Goal: Task Accomplishment & Management: Complete application form

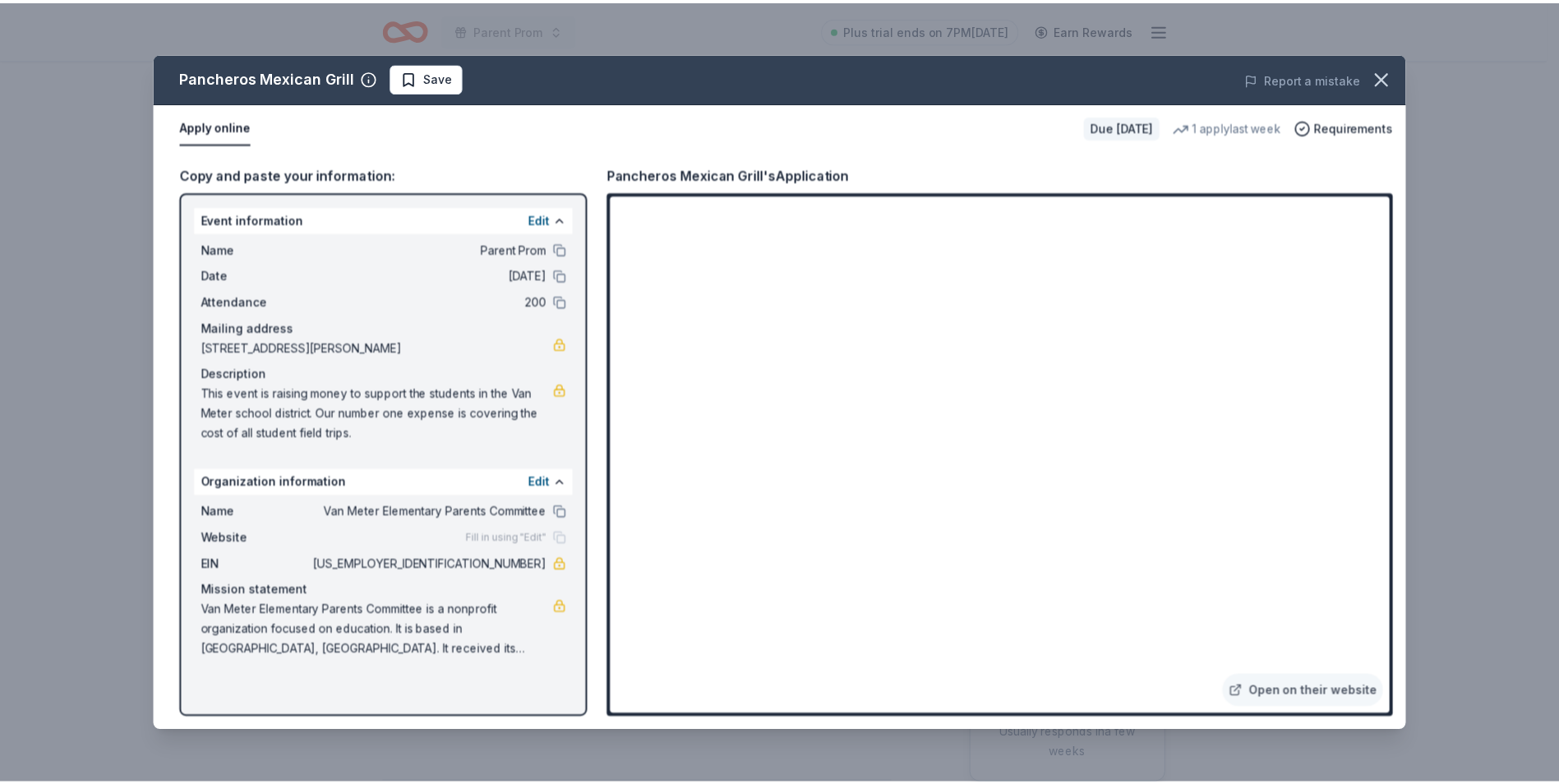
scroll to position [164, 0]
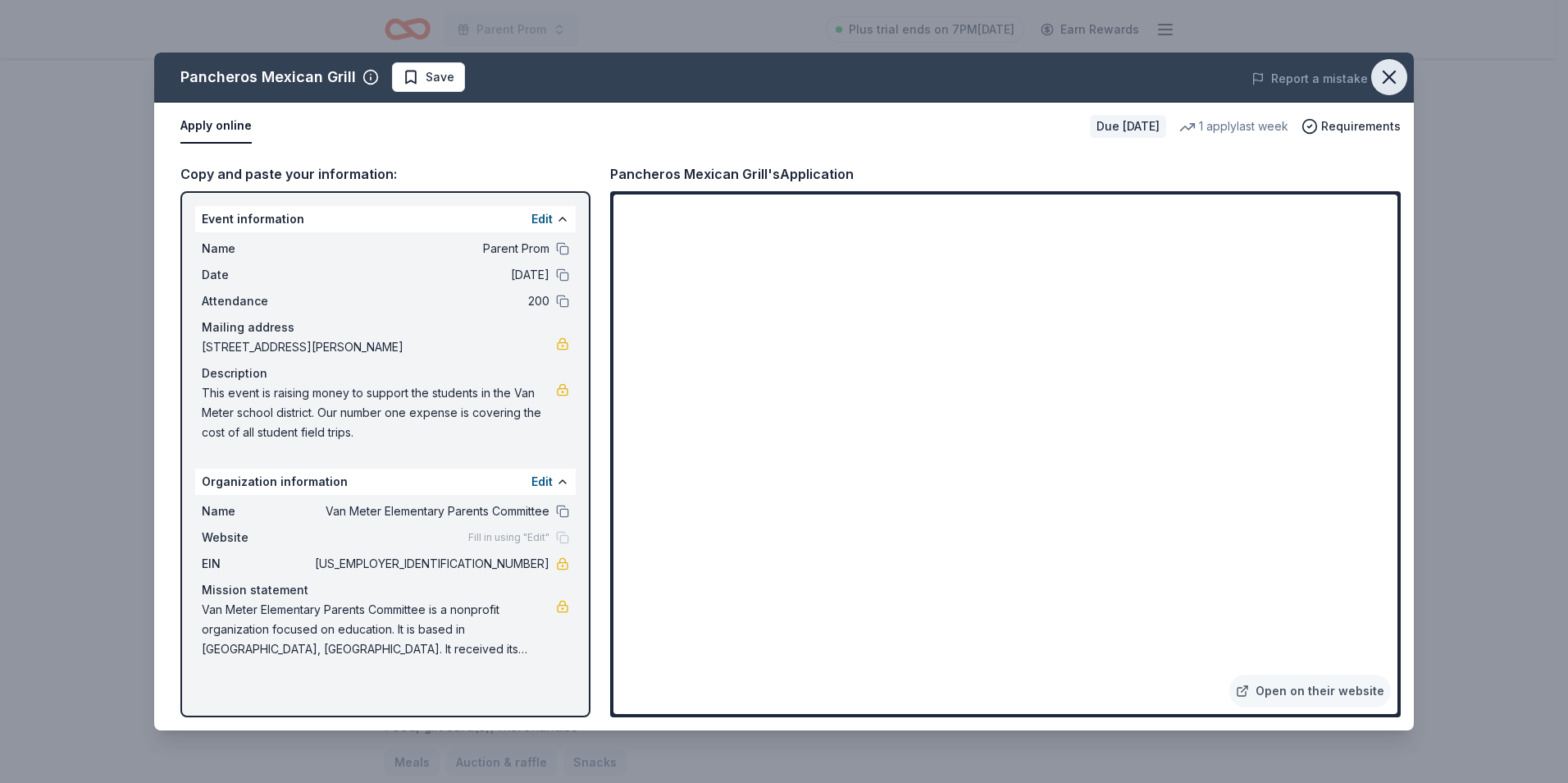
drag, startPoint x: 1392, startPoint y: 83, endPoint x: 1377, endPoint y: 78, distance: 15.8
click at [1391, 83] on icon "button" at bounding box center [1390, 78] width 23 height 23
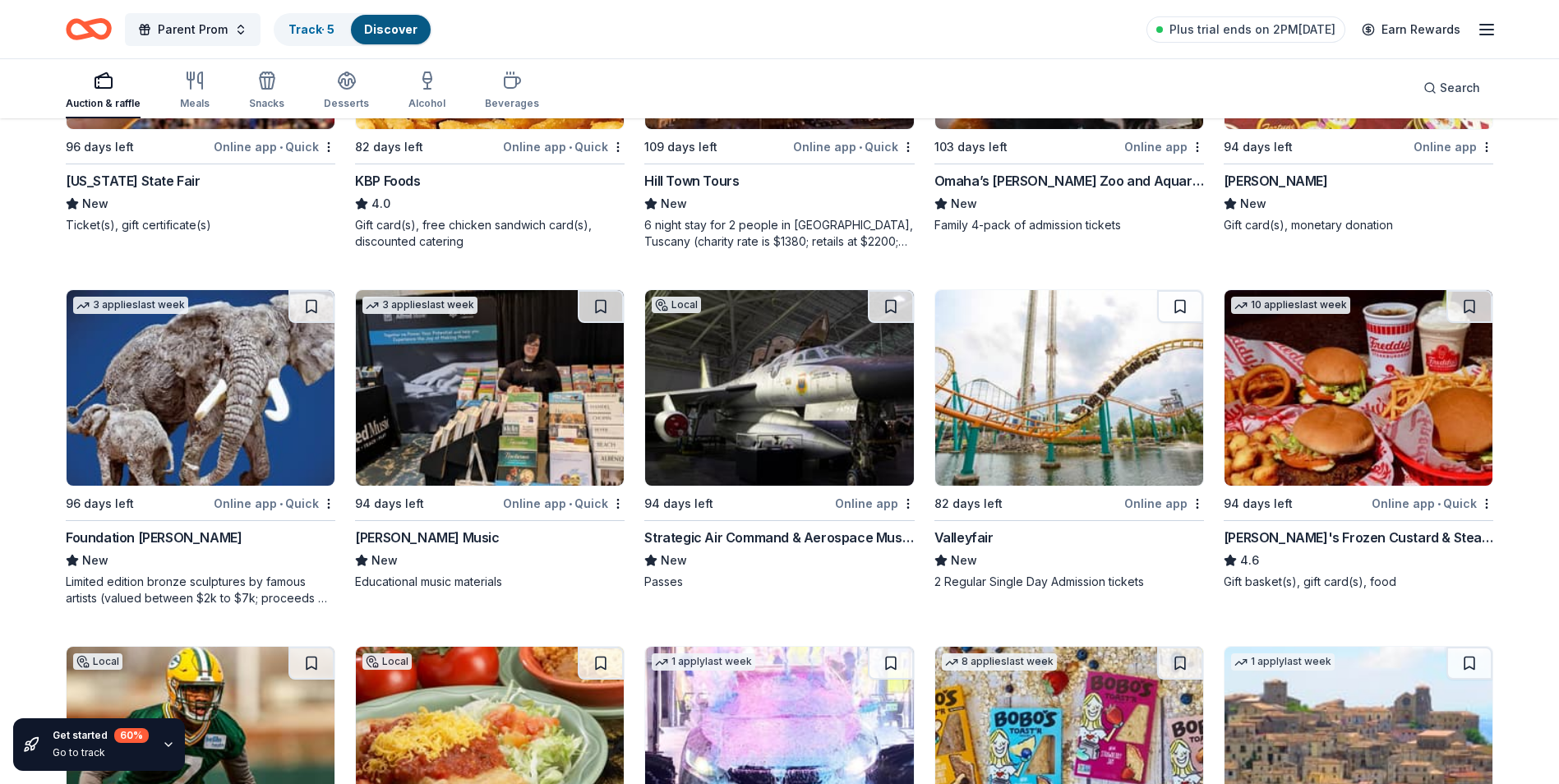
scroll to position [2218, 0]
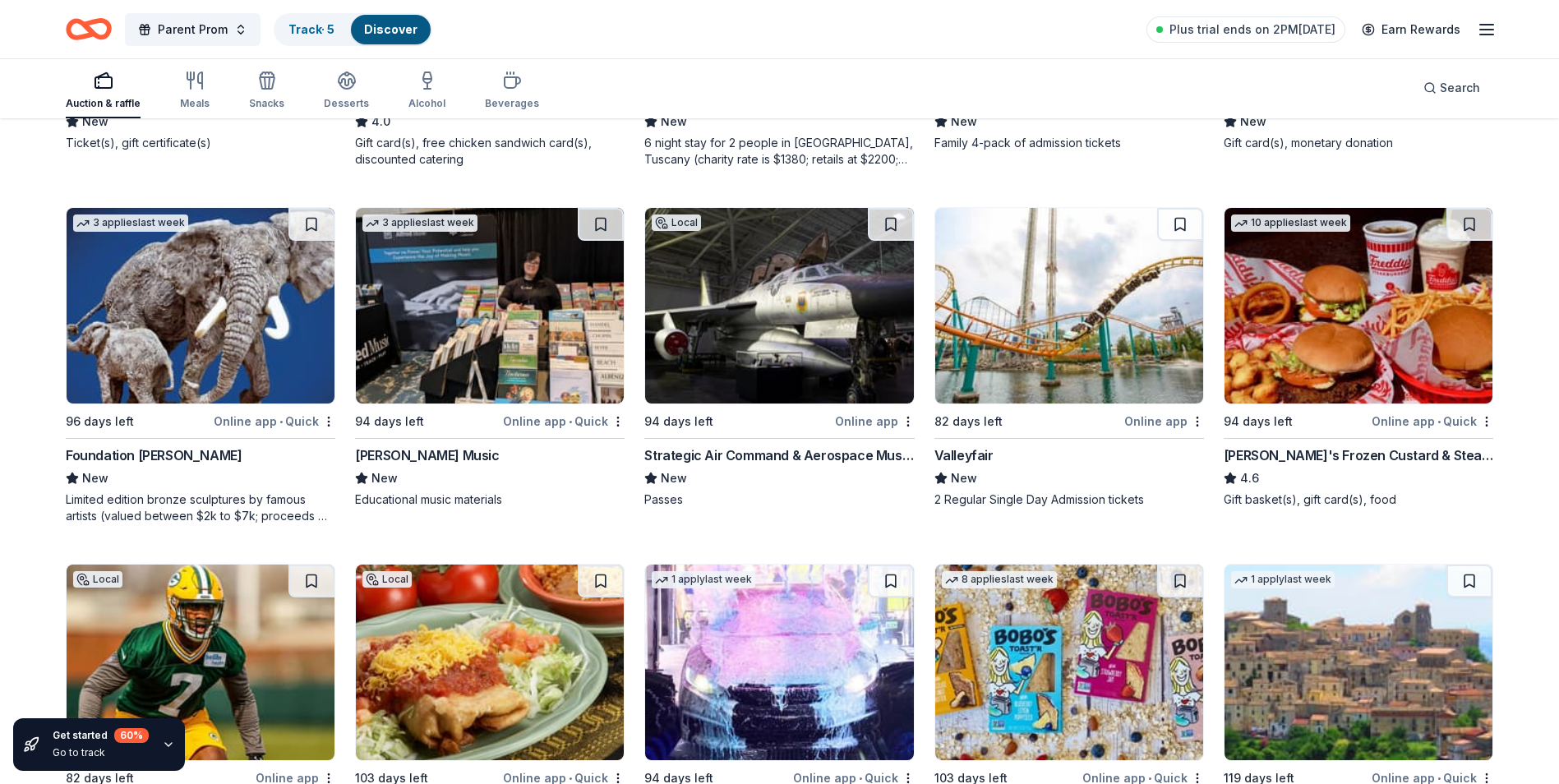
click at [961, 458] on div "Valleyfair" at bounding box center [963, 455] width 59 height 19
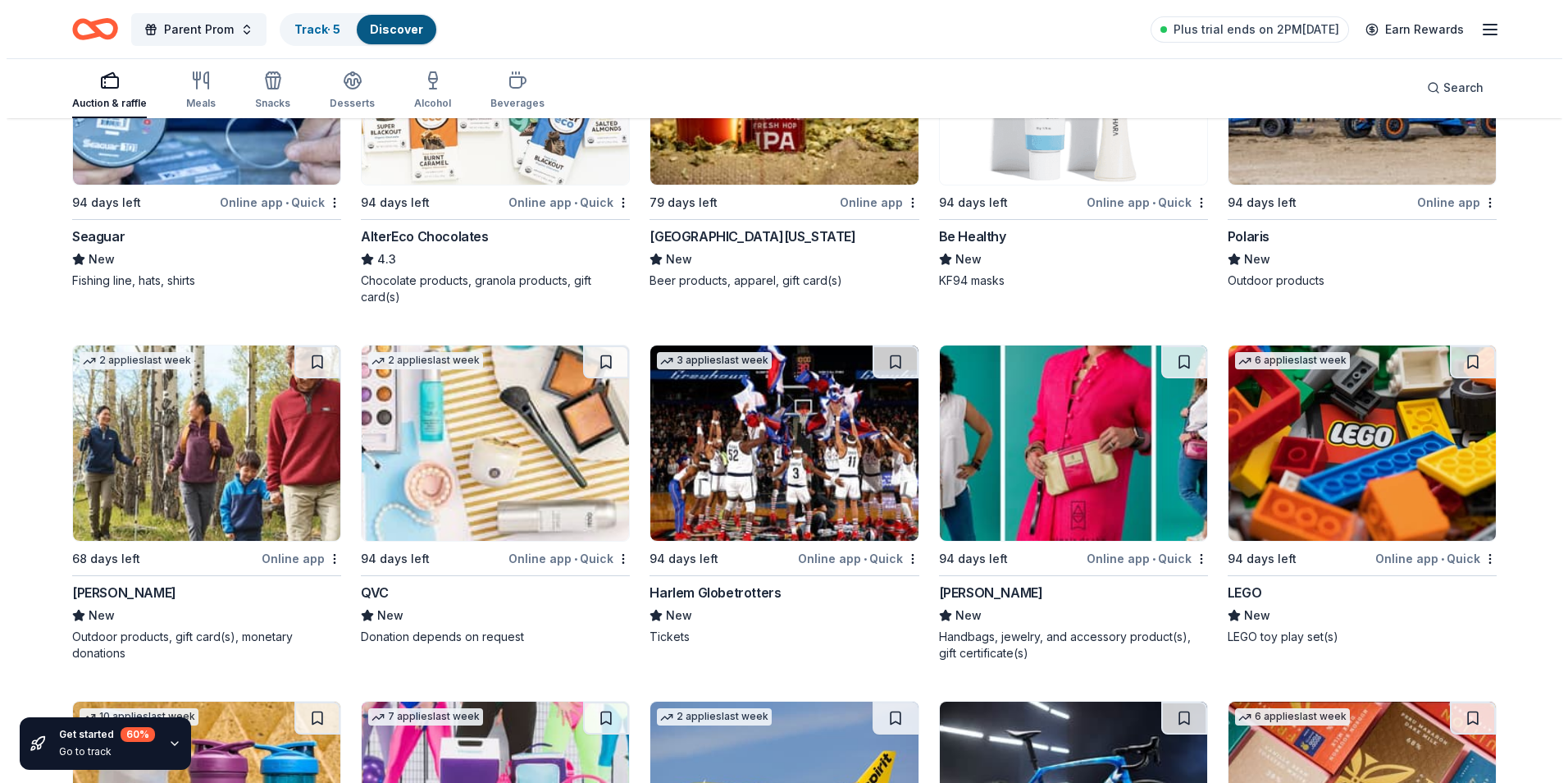
scroll to position [0, 0]
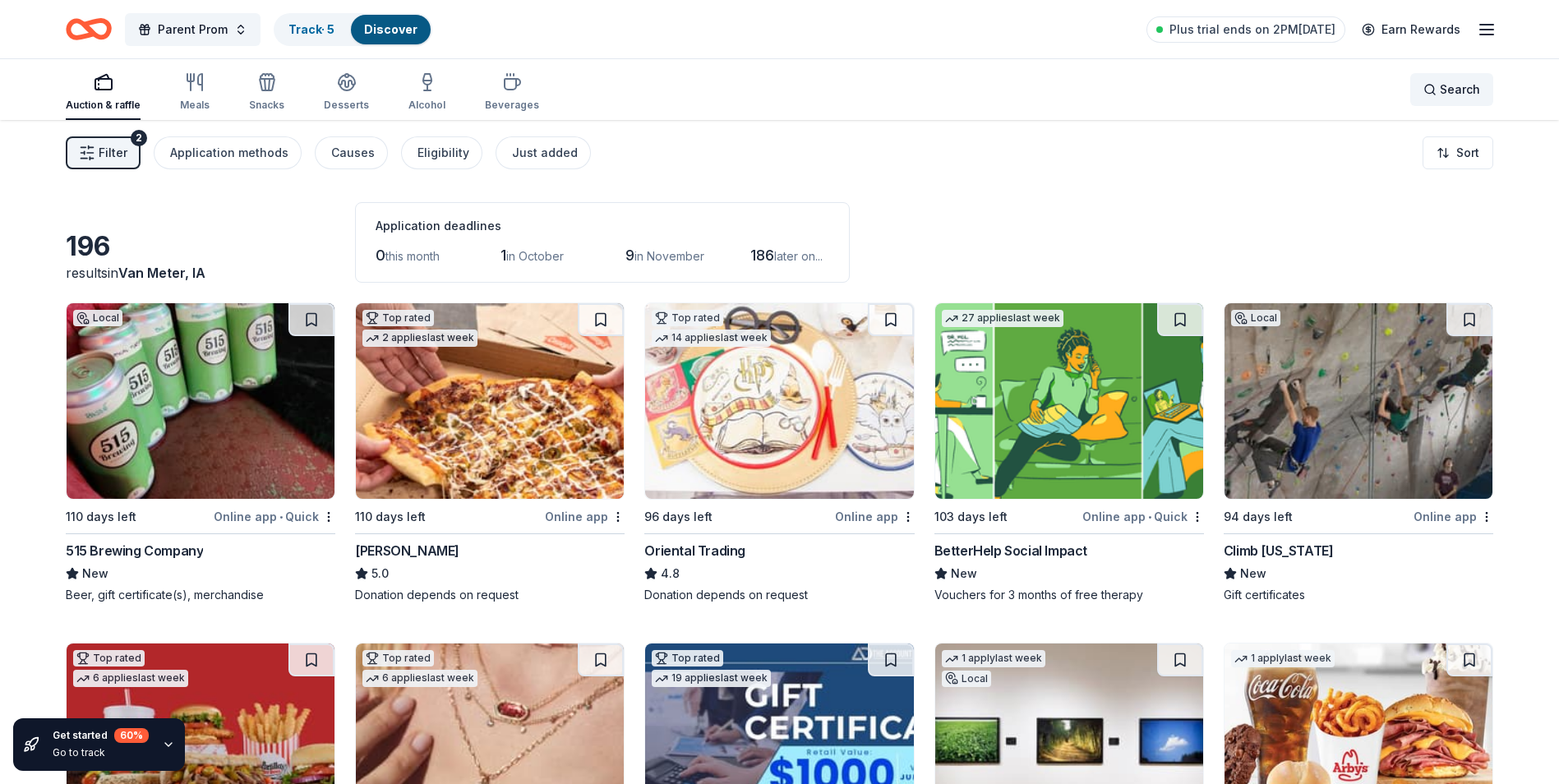
click at [1446, 85] on span "Search" at bounding box center [1460, 89] width 40 height 19
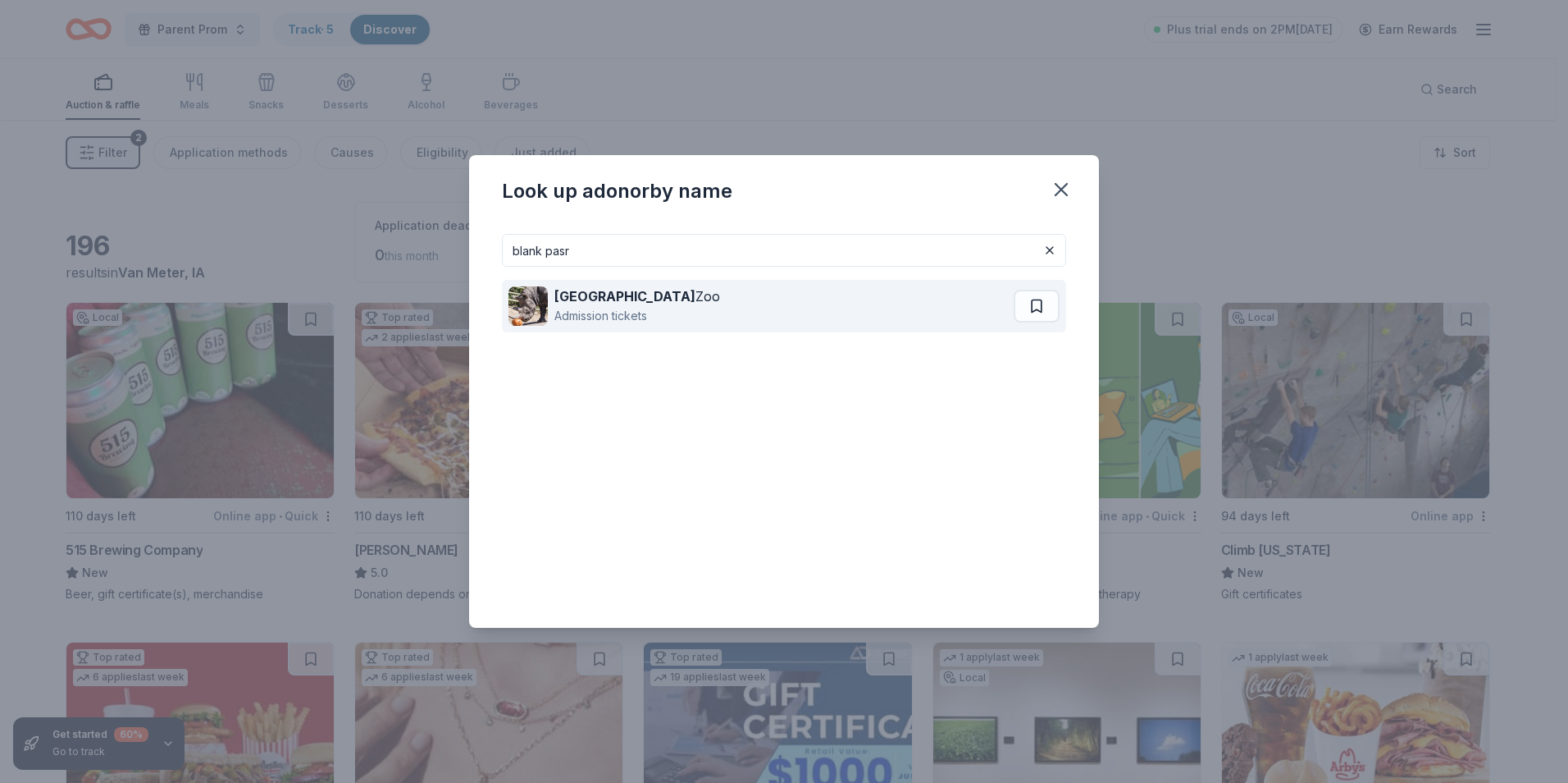
type input "blank pasr"
click at [733, 309] on div "[GEOGRAPHIC_DATA] Admission tickets" at bounding box center [760, 306] width 505 height 52
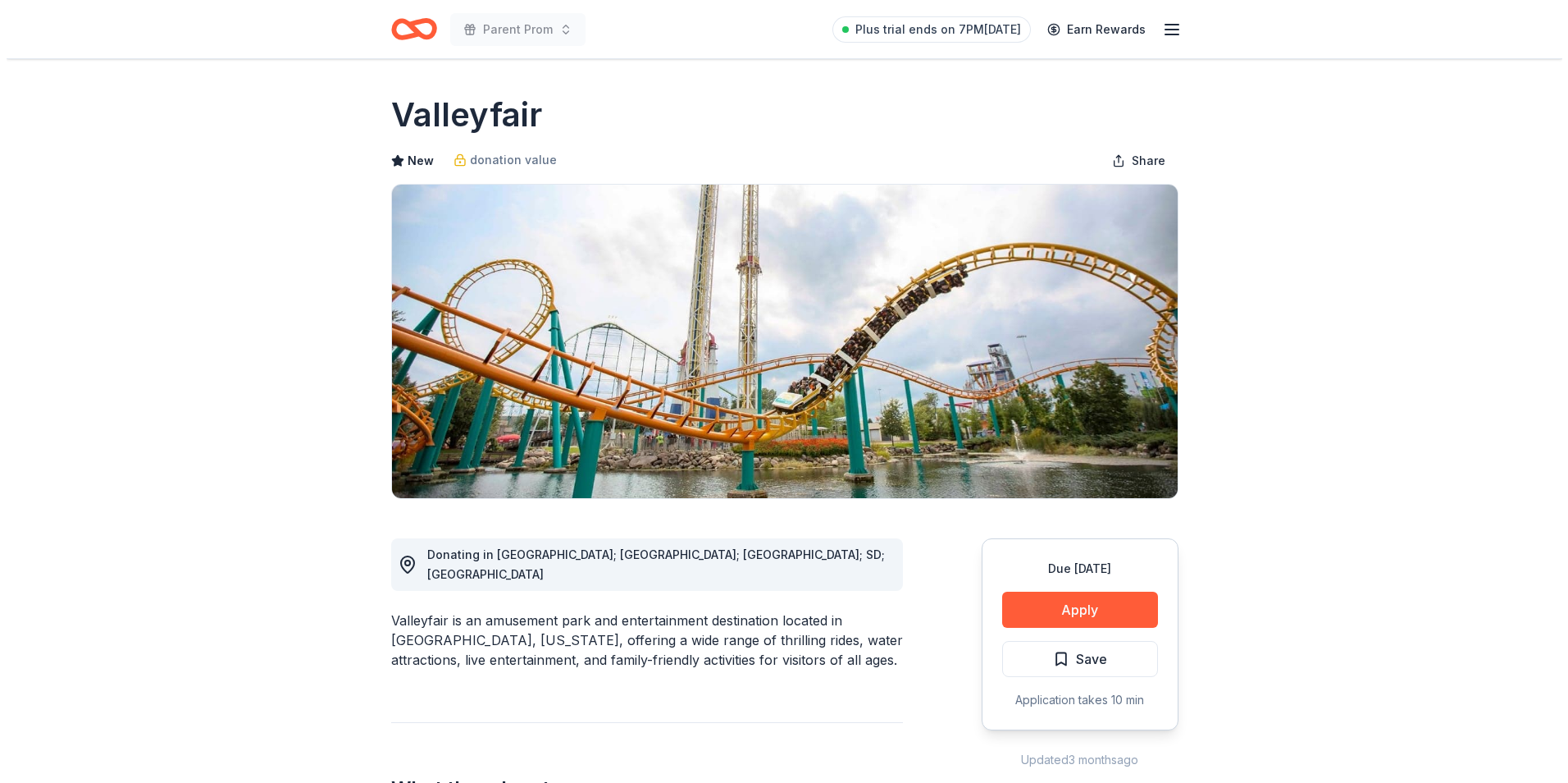
scroll to position [164, 0]
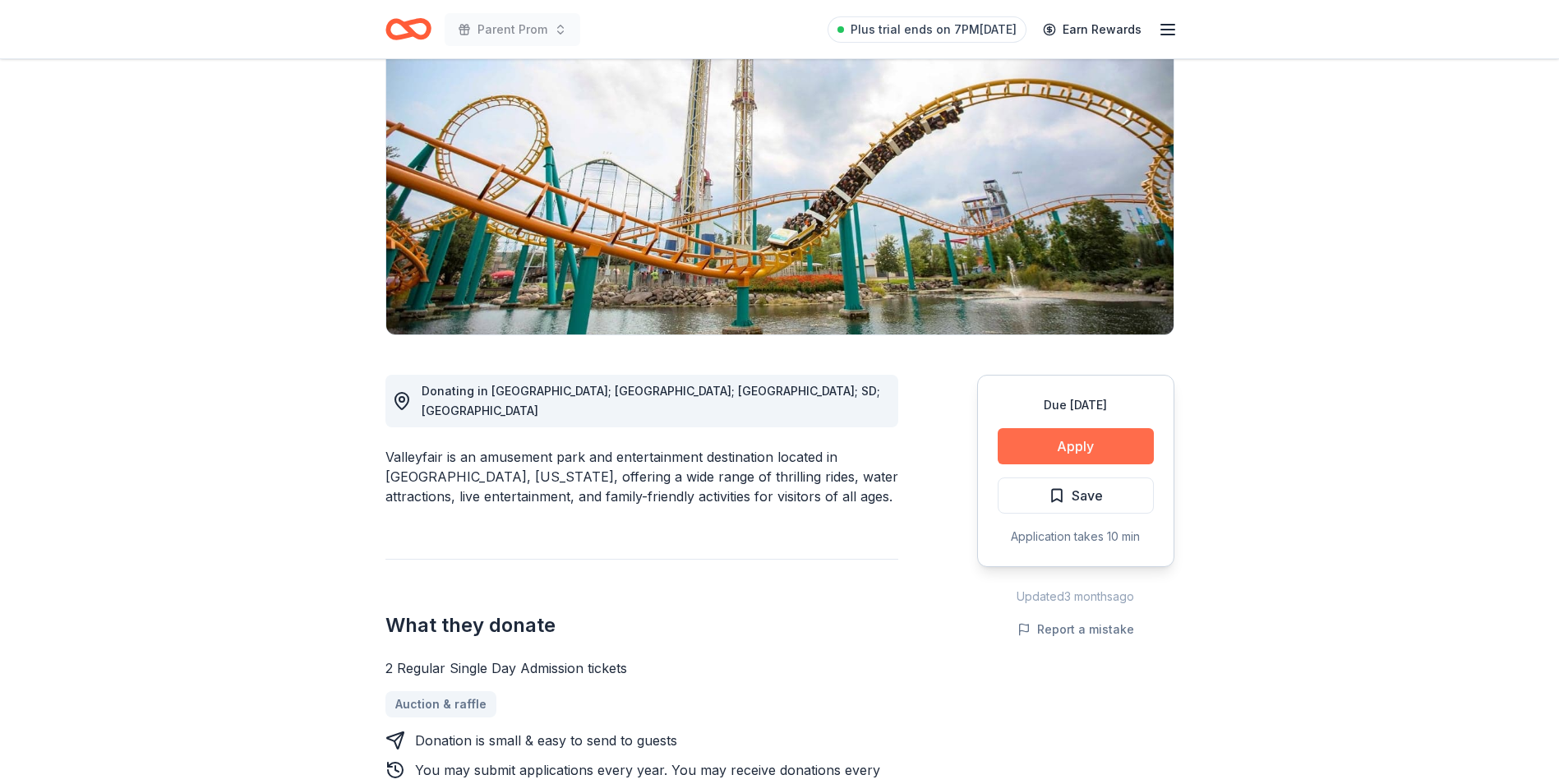
click at [1066, 446] on button "Apply" at bounding box center [1076, 446] width 156 height 36
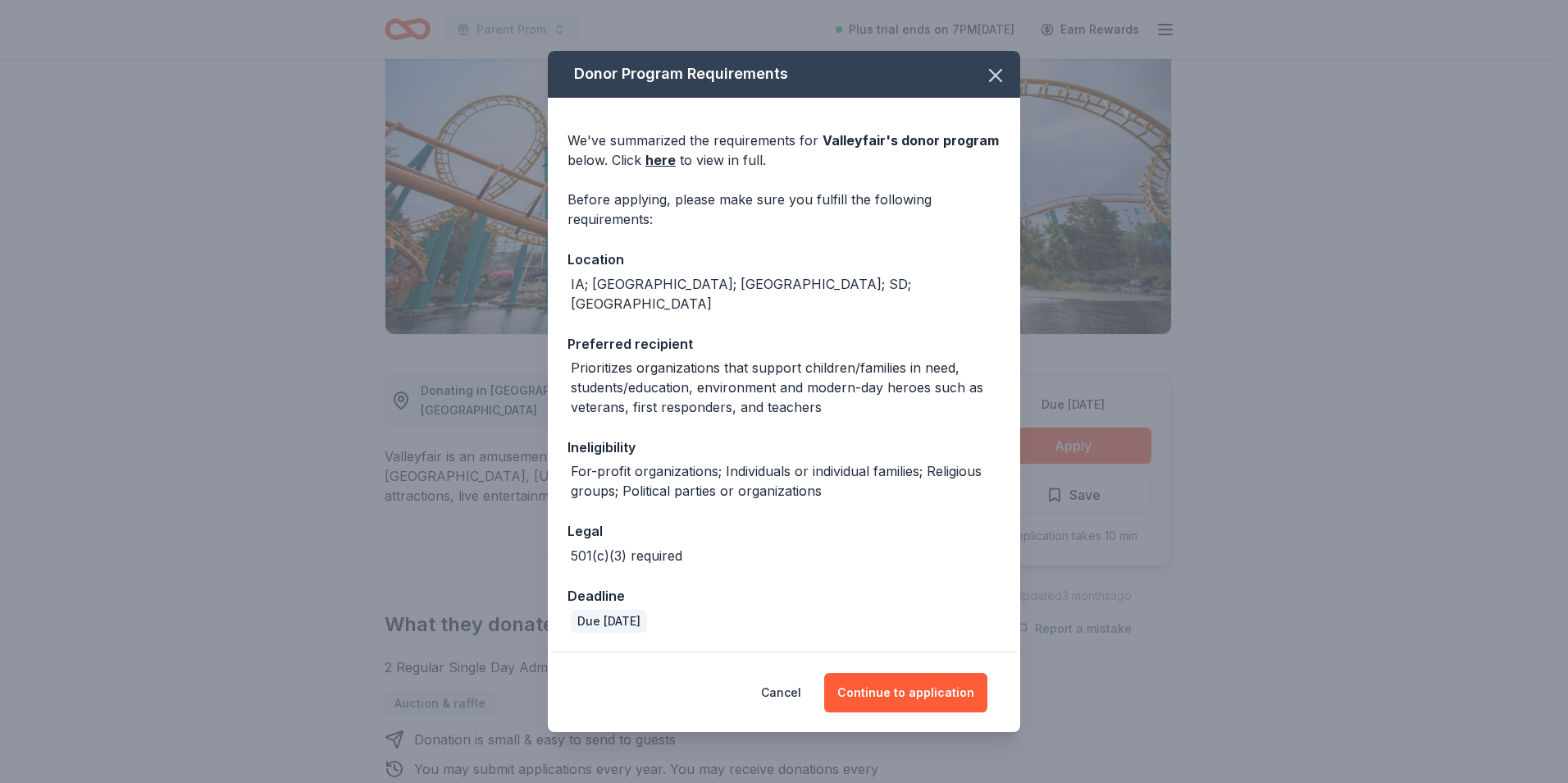
drag, startPoint x: 819, startPoint y: 312, endPoint x: 740, endPoint y: 544, distance: 245.1
click at [740, 545] on div "501(c)(3) required" at bounding box center [784, 555] width 432 height 19
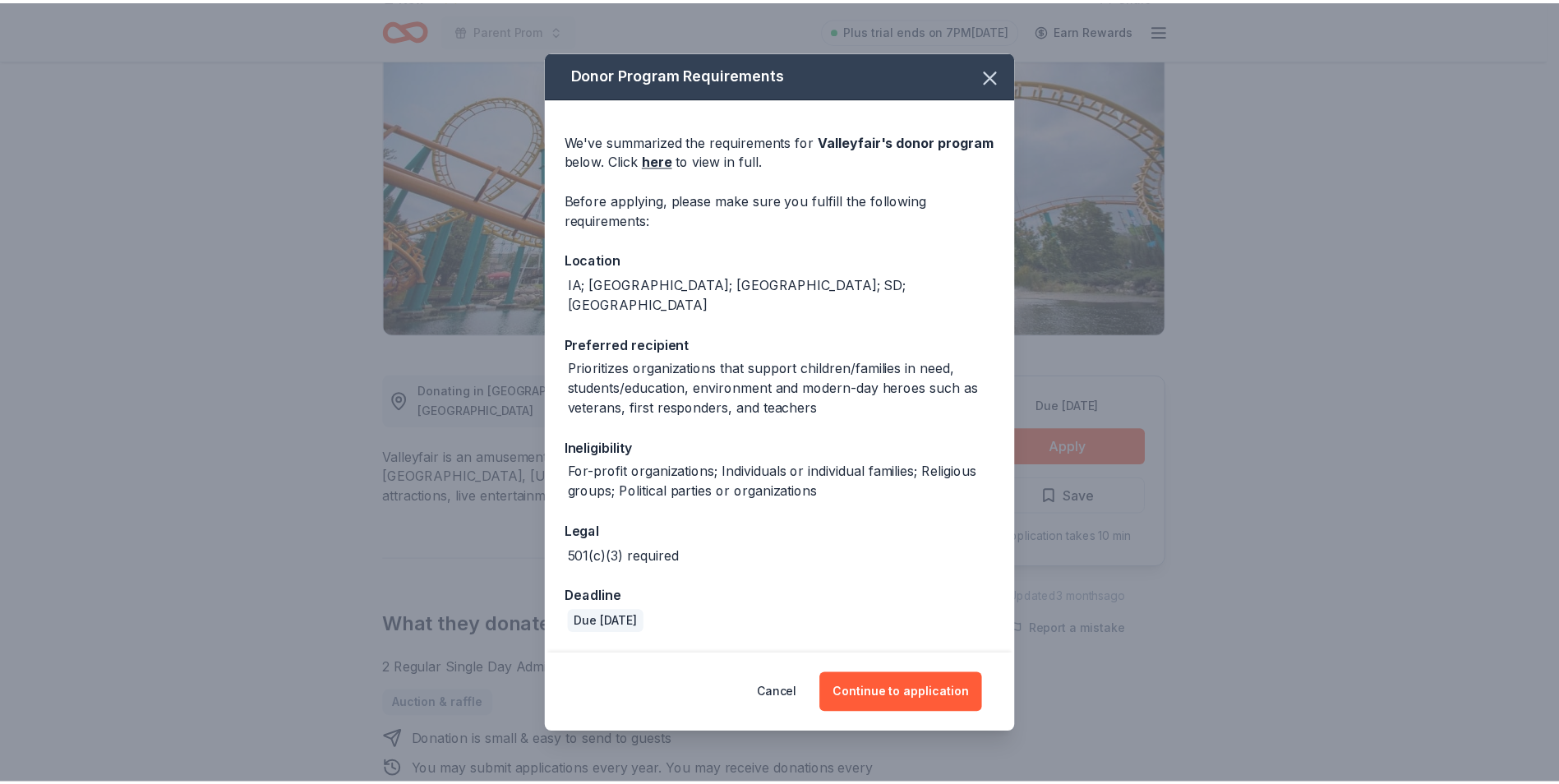
scroll to position [109, 0]
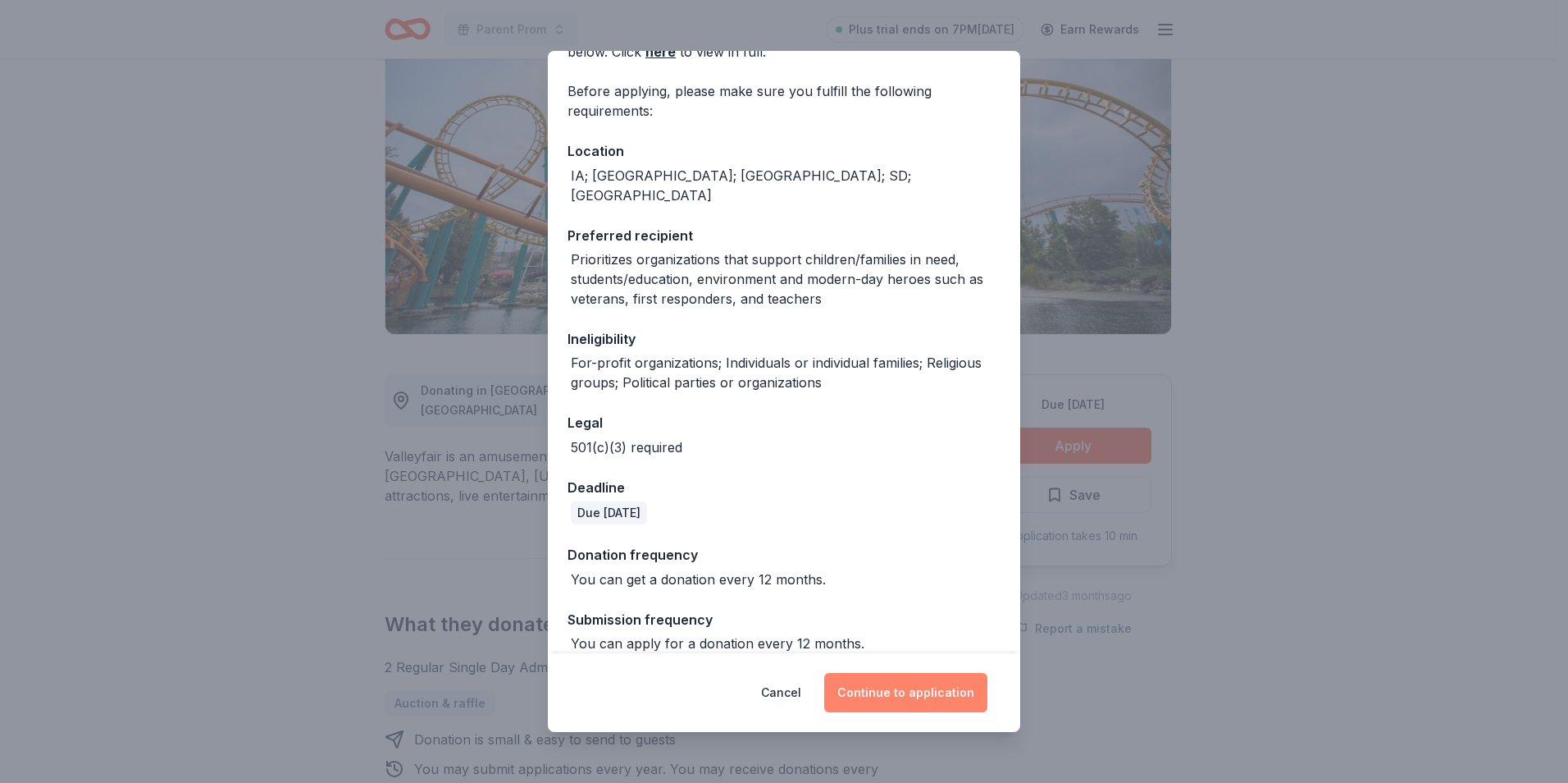
click at [884, 697] on button "Continue to application" at bounding box center [906, 692] width 163 height 40
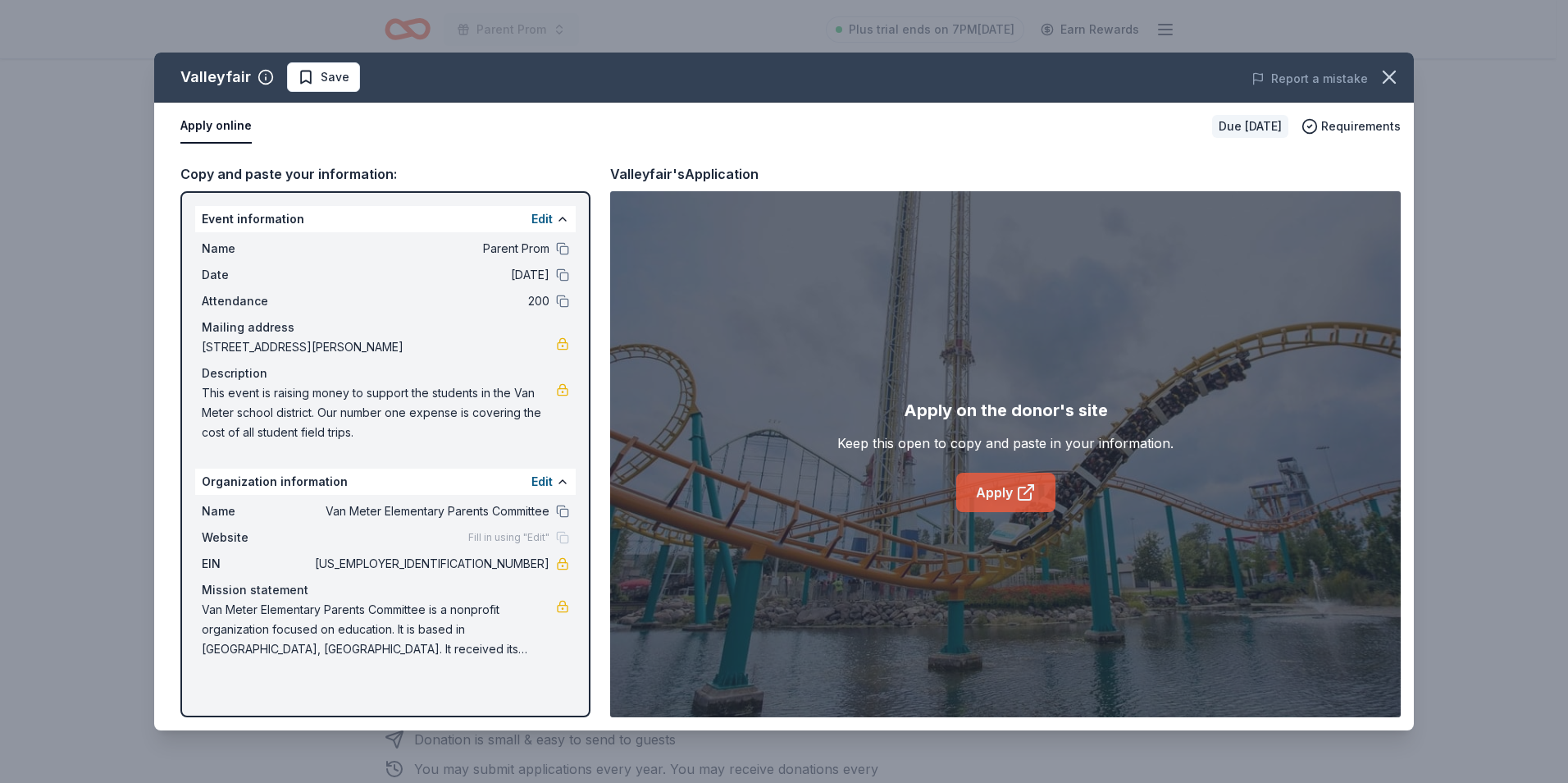
click at [1024, 489] on icon at bounding box center [1026, 492] width 19 height 19
drag, startPoint x: 482, startPoint y: 562, endPoint x: 554, endPoint y: 574, distance: 73.0
click at [553, 574] on div "Name Van Meter Elementary Parents Committee Website Fill in using "Edit" EIN 47…" at bounding box center [385, 580] width 380 height 171
click at [1386, 79] on icon "button" at bounding box center [1390, 78] width 23 height 23
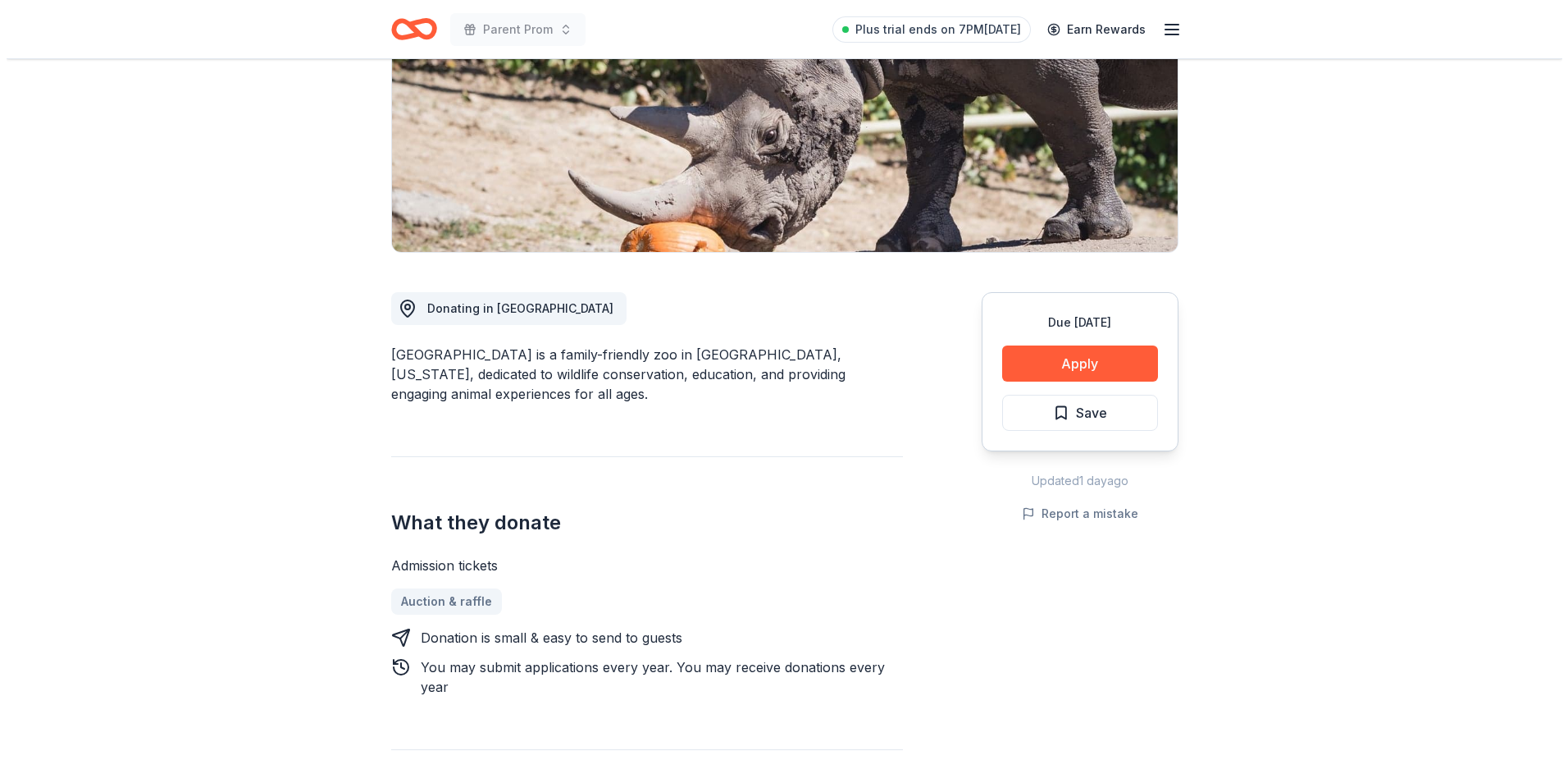
scroll to position [328, 0]
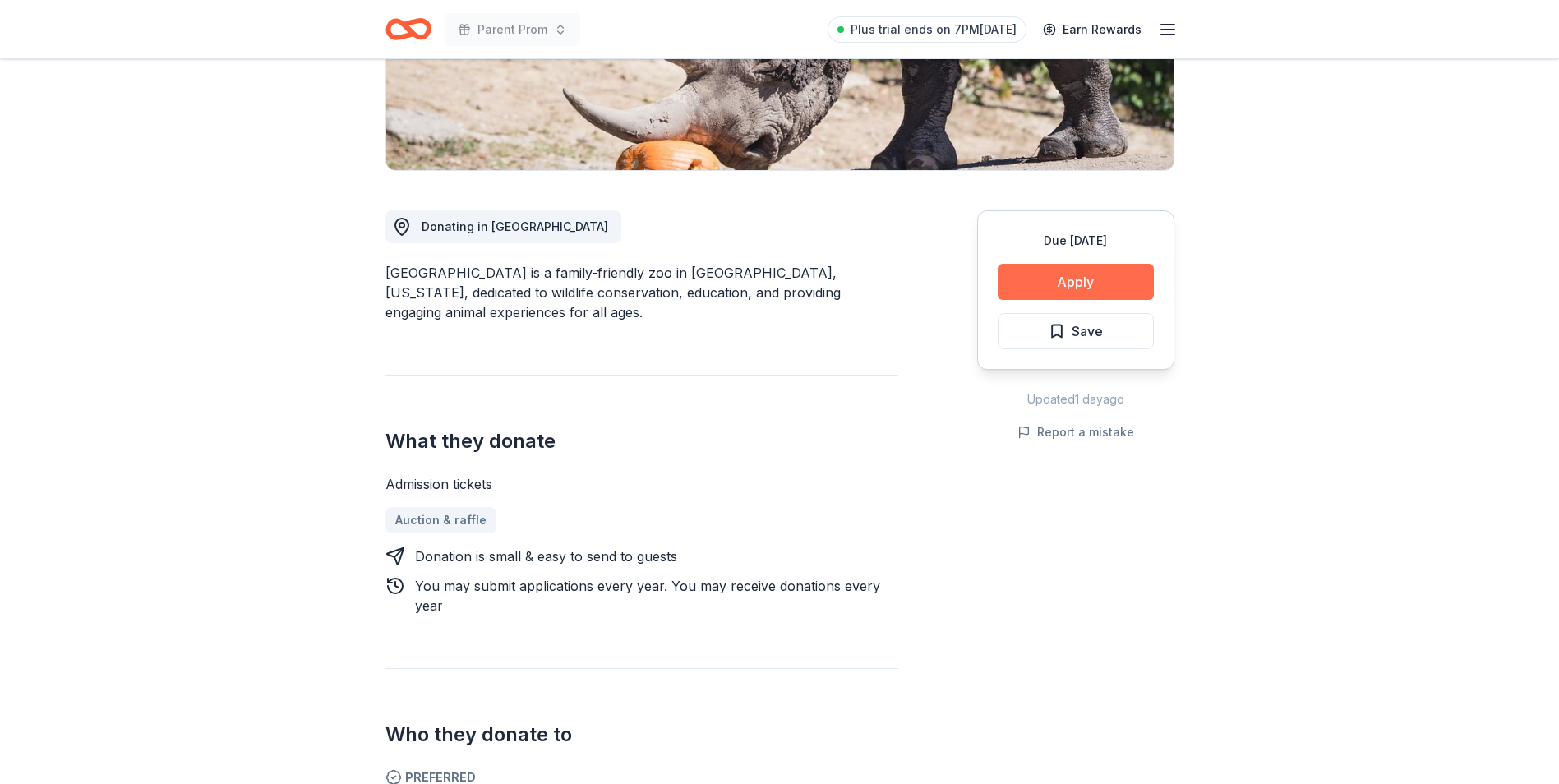
click at [1129, 285] on button "Apply" at bounding box center [1076, 281] width 156 height 36
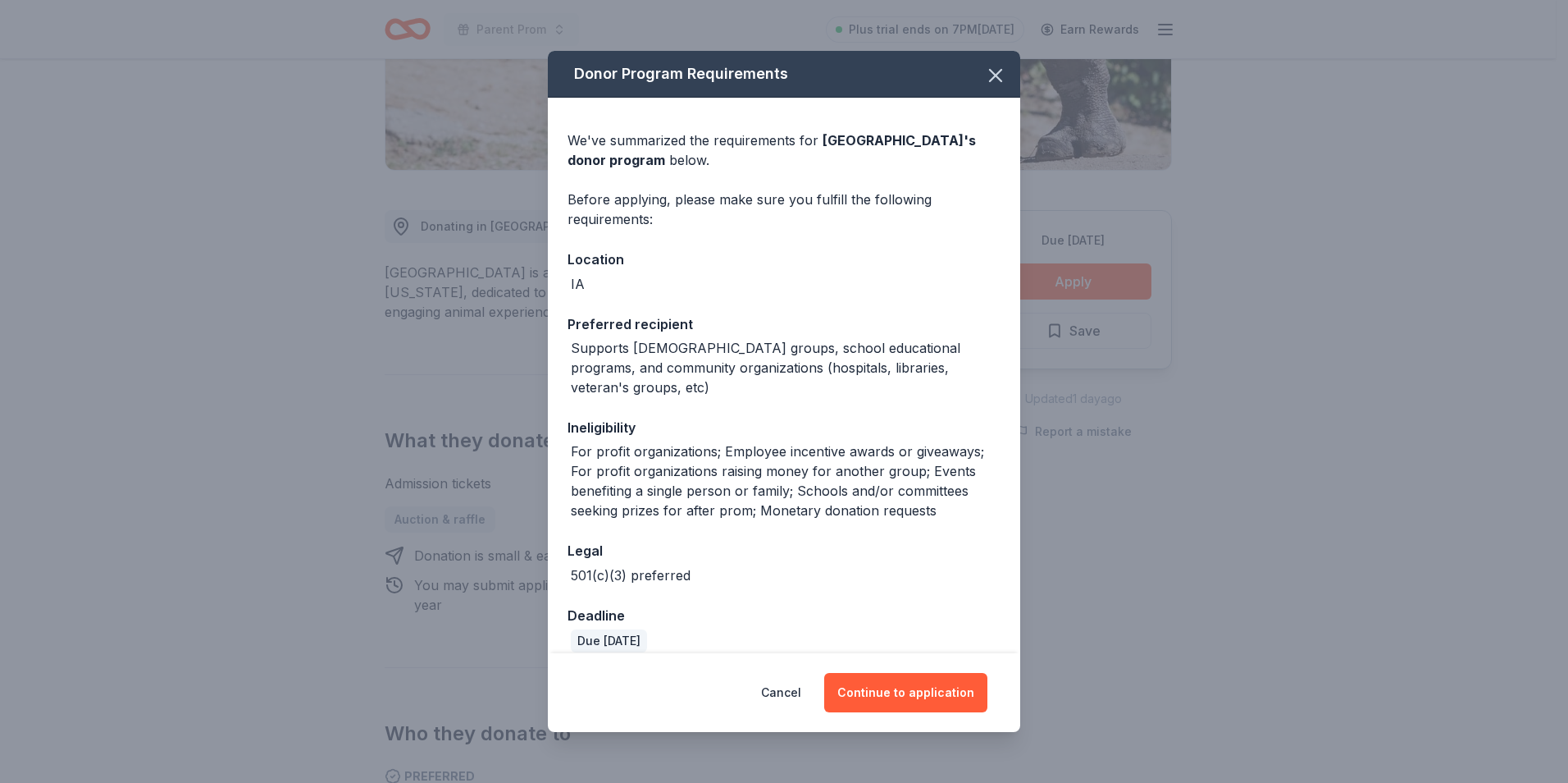
scroll to position [147, 0]
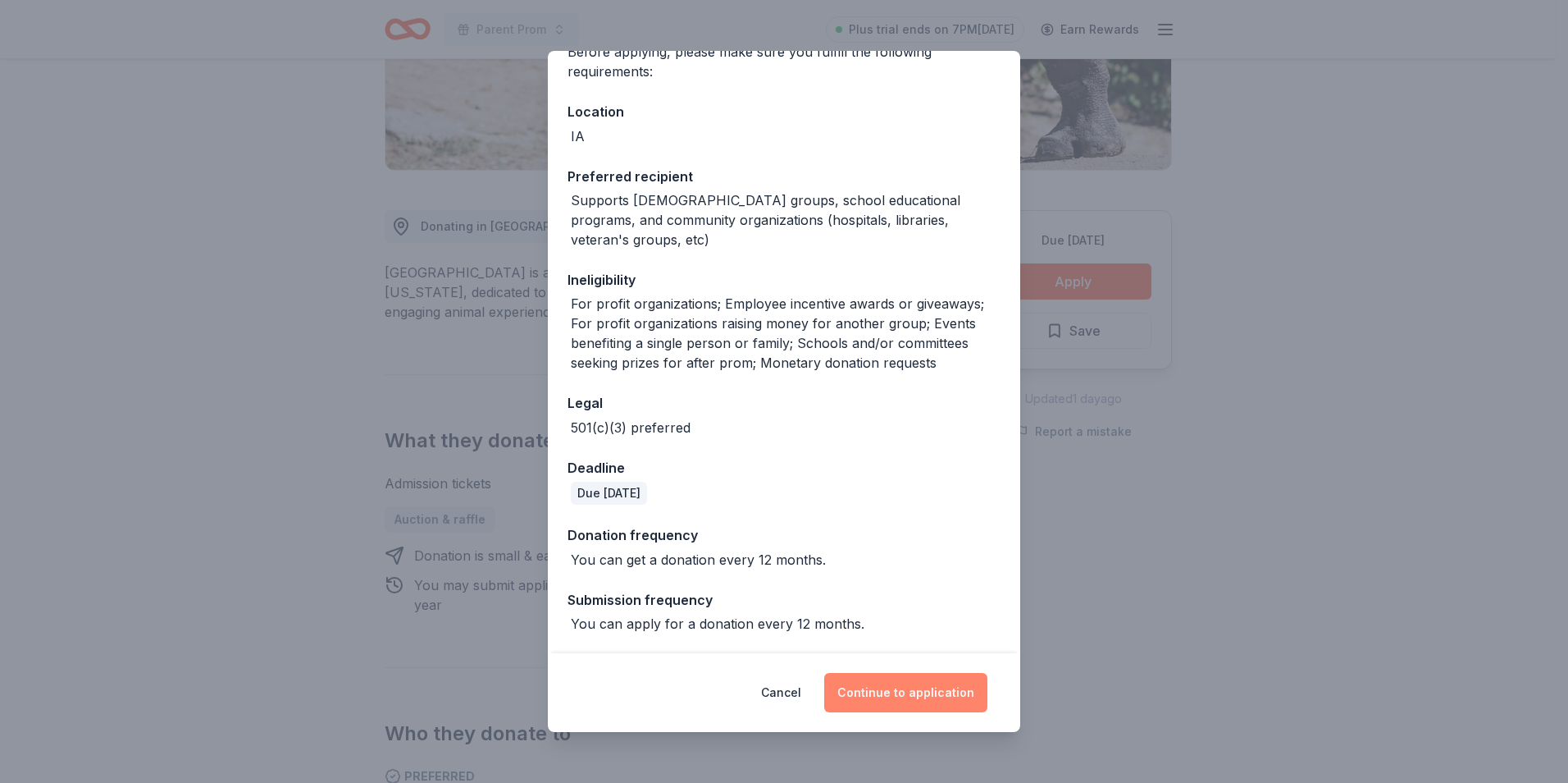
click at [912, 704] on button "Continue to application" at bounding box center [906, 692] width 163 height 40
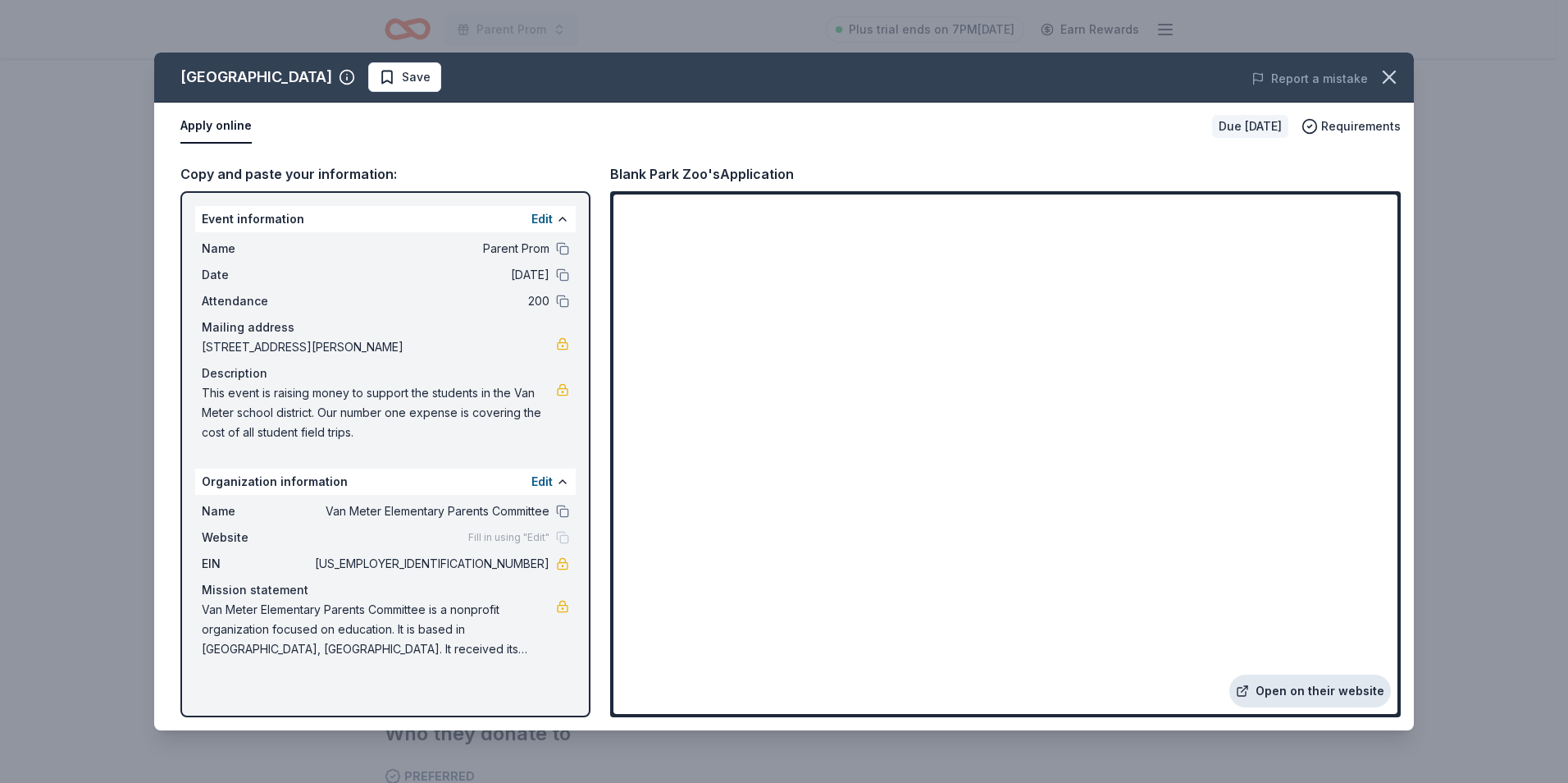
click at [1330, 698] on link "Open on their website" at bounding box center [1310, 691] width 162 height 33
